Goal: Task Accomplishment & Management: Manage account settings

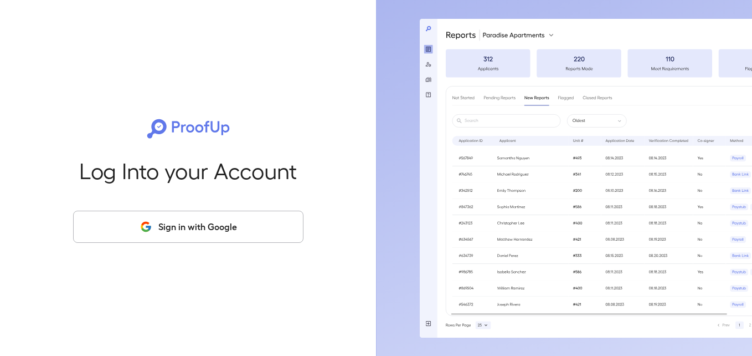
click at [132, 217] on button "Sign in with Google" at bounding box center [188, 226] width 230 height 32
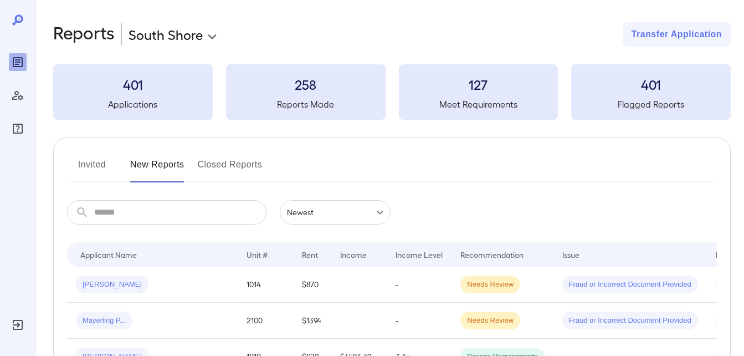
click at [106, 164] on button "Invited" at bounding box center [92, 169] width 50 height 27
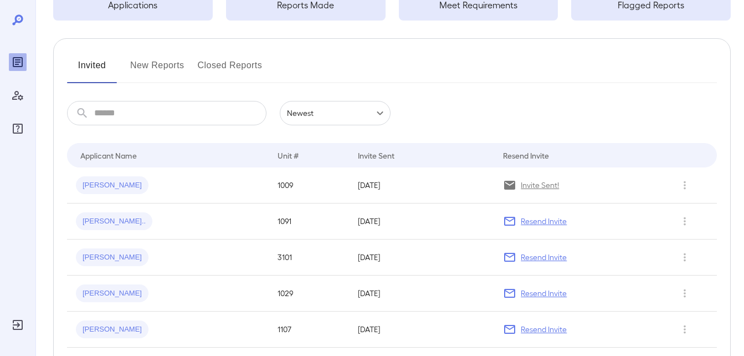
scroll to position [111, 0]
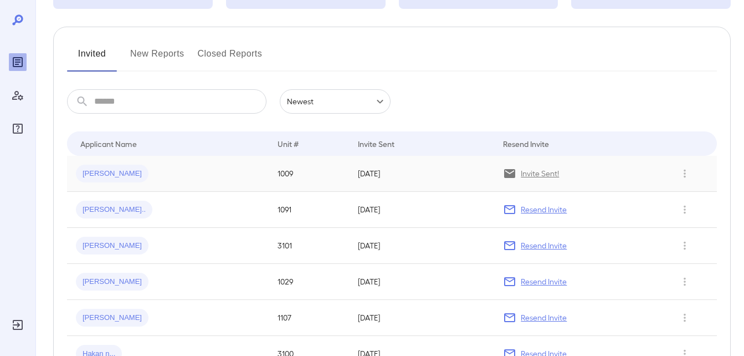
click at [100, 166] on div "[PERSON_NAME]" at bounding box center [112, 173] width 73 height 18
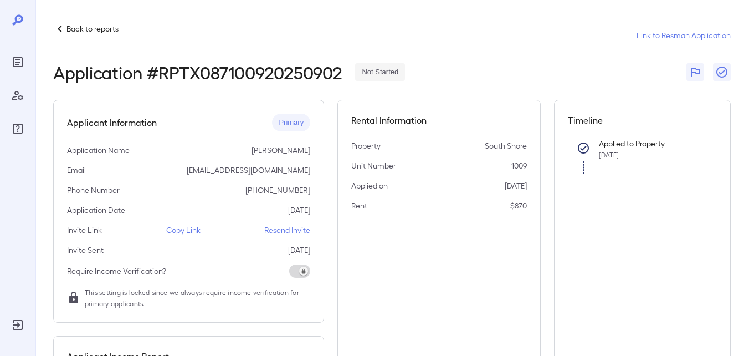
click at [181, 225] on p "Copy Link" at bounding box center [183, 229] width 34 height 11
